Goal: Download file/media

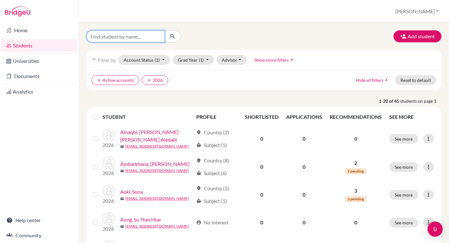
click at [123, 37] on input "Find student by name..." at bounding box center [125, 36] width 78 height 12
type input "[PERSON_NAME]"
click button "submit" at bounding box center [172, 36] width 17 height 12
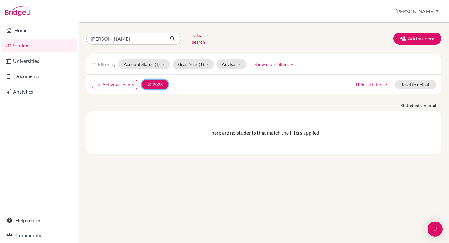
click at [148, 82] on icon "clear" at bounding box center [149, 84] width 4 height 4
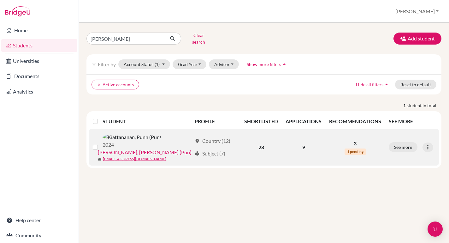
click at [171, 148] on link "[PERSON_NAME], [PERSON_NAME] (Pun)" at bounding box center [145, 152] width 94 height 8
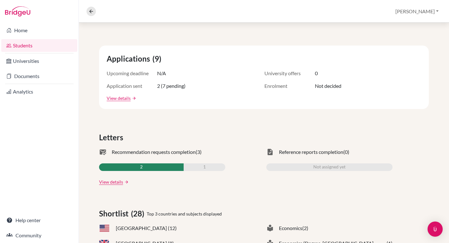
scroll to position [96, 0]
click at [118, 181] on link "View details" at bounding box center [111, 181] width 24 height 7
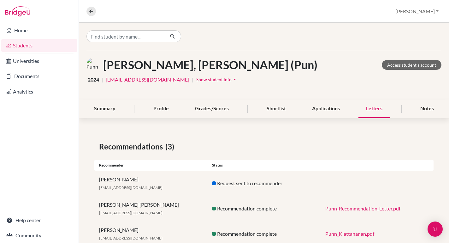
scroll to position [19, 0]
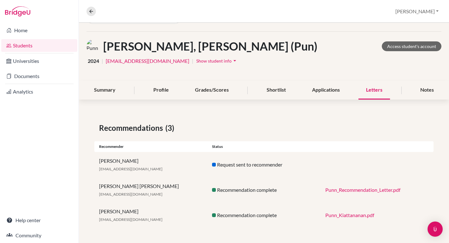
click at [341, 192] on link "Punn_Recommendation_Letter.pdf" at bounding box center [362, 190] width 75 height 6
click at [338, 213] on link "Punn_Kiattananan.pdf" at bounding box center [349, 215] width 49 height 6
click at [43, 47] on link "Students" at bounding box center [39, 45] width 76 height 13
